Goal: Information Seeking & Learning: Learn about a topic

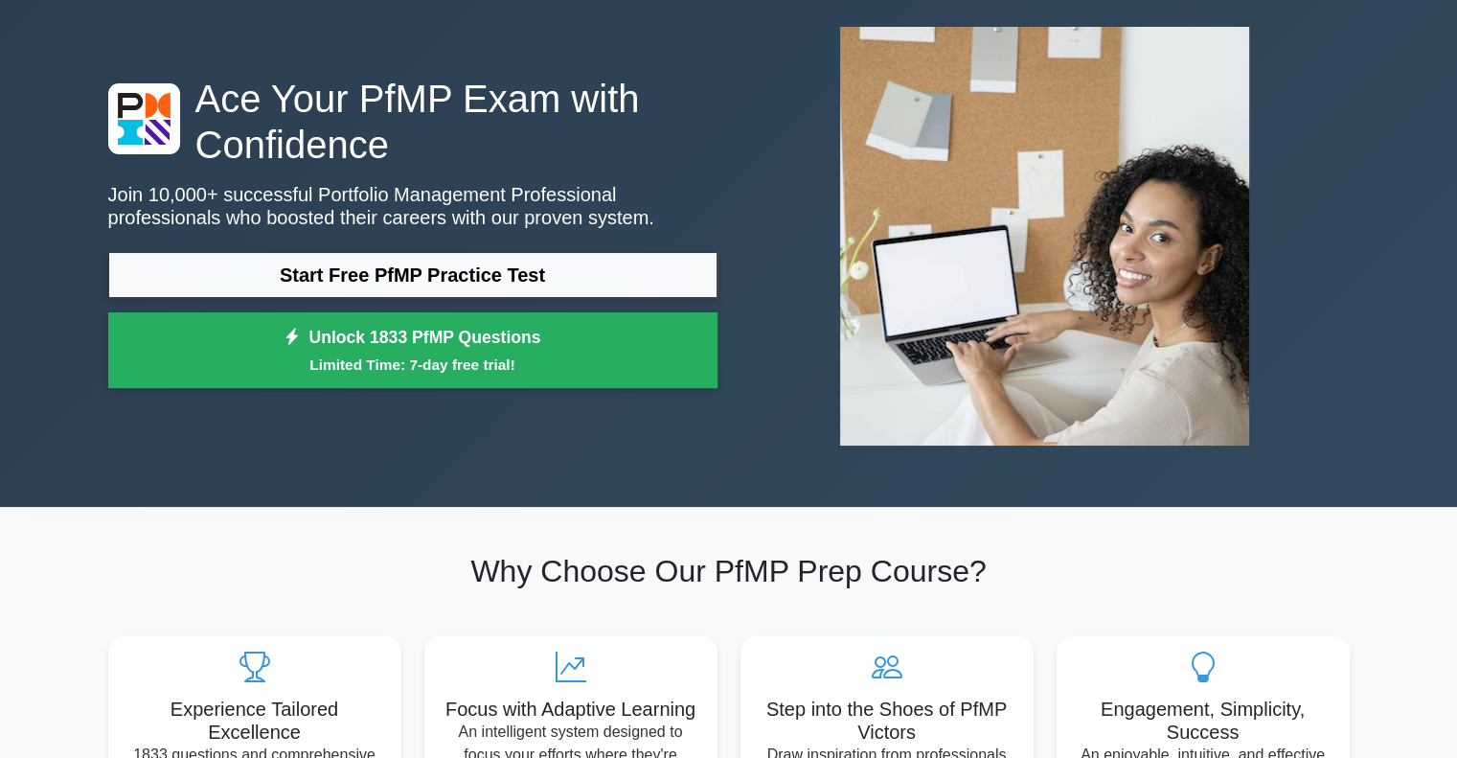
scroll to position [98, 0]
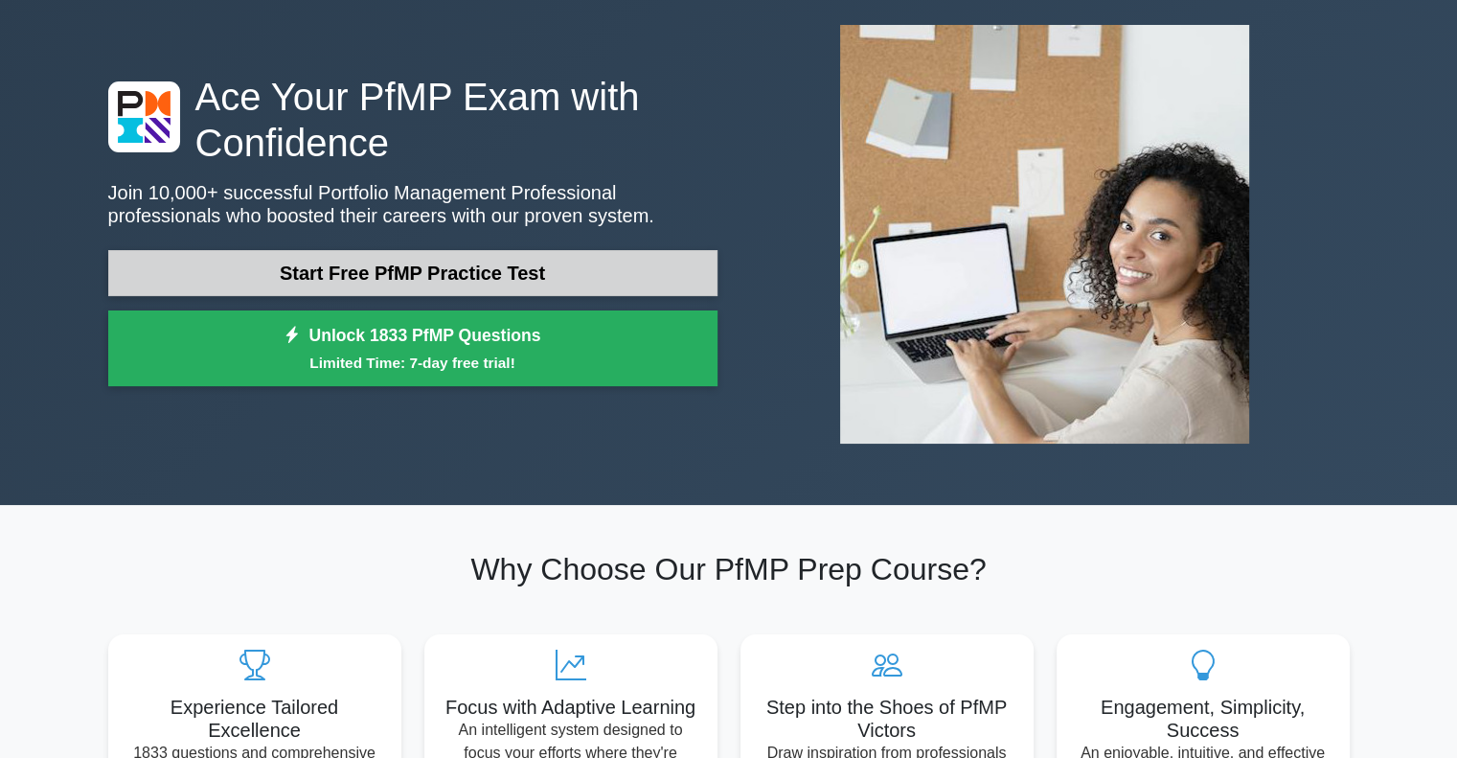
click at [200, 262] on link "Start Free PfMP Practice Test" at bounding box center [412, 273] width 609 height 46
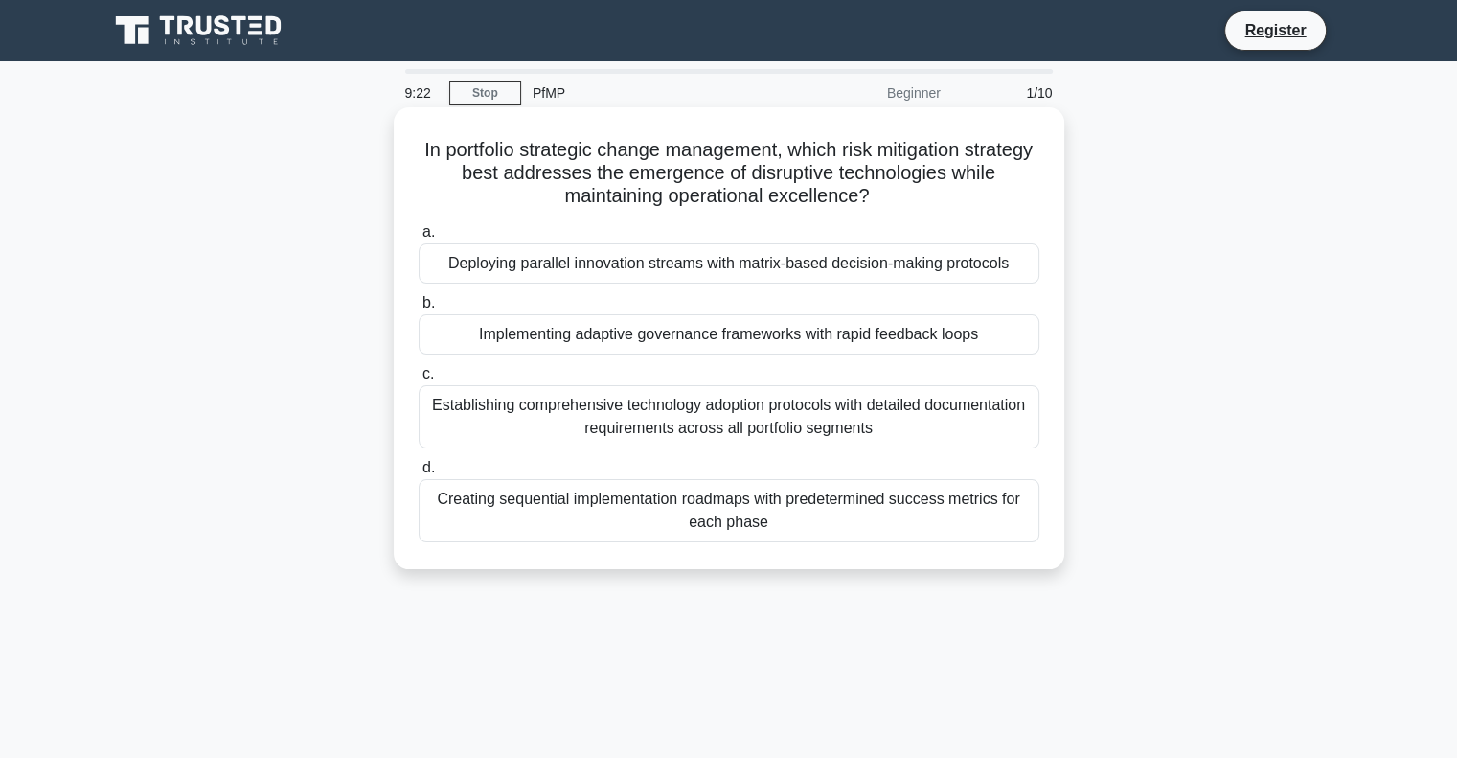
click at [485, 533] on div "Creating sequential implementation roadmaps with predetermined success metrics …" at bounding box center [729, 510] width 621 height 63
click at [419, 474] on input "d. Creating sequential implementation roadmaps with predetermined success metri…" at bounding box center [419, 468] width 0 height 12
